Goal: Task Accomplishment & Management: Manage account settings

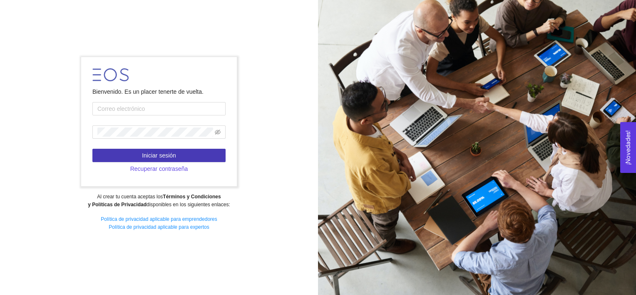
type input "[EMAIL_ADDRESS][DOMAIN_NAME]"
click at [152, 160] on button "Iniciar sesión" at bounding box center [158, 155] width 133 height 13
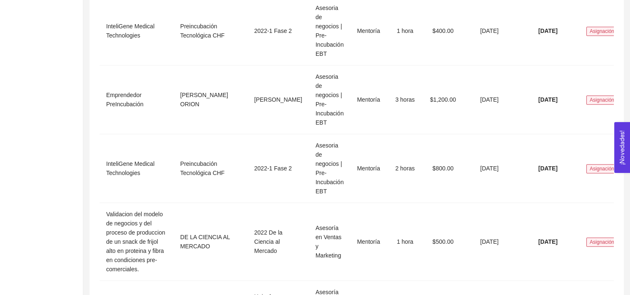
scroll to position [590, 0]
